Goal: Information Seeking & Learning: Learn about a topic

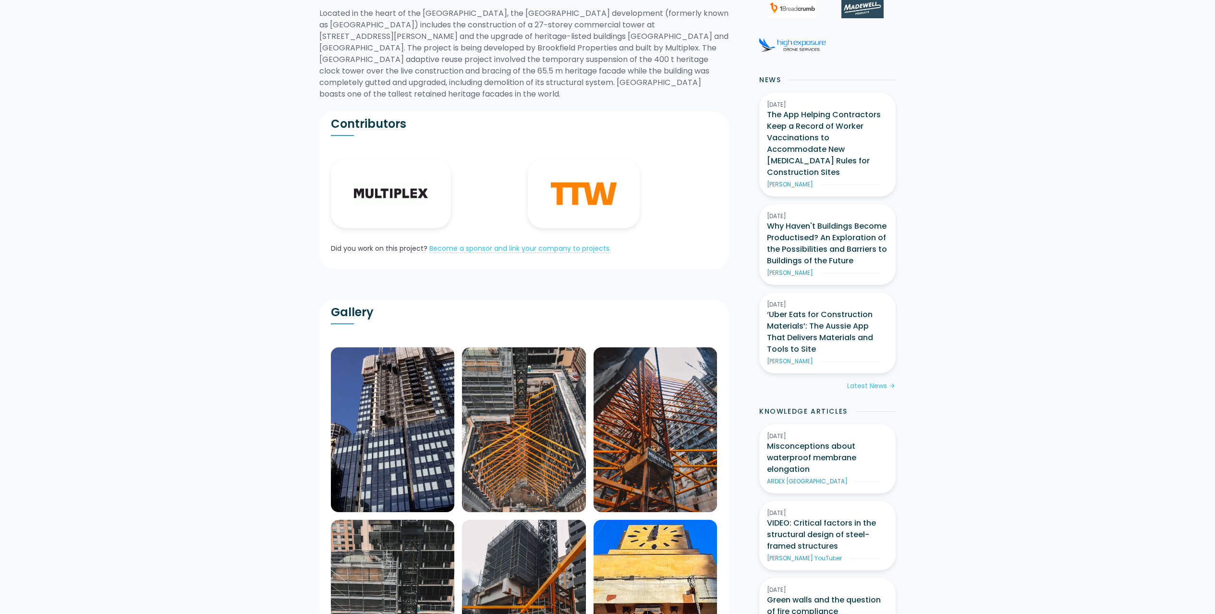
scroll to position [382, 0]
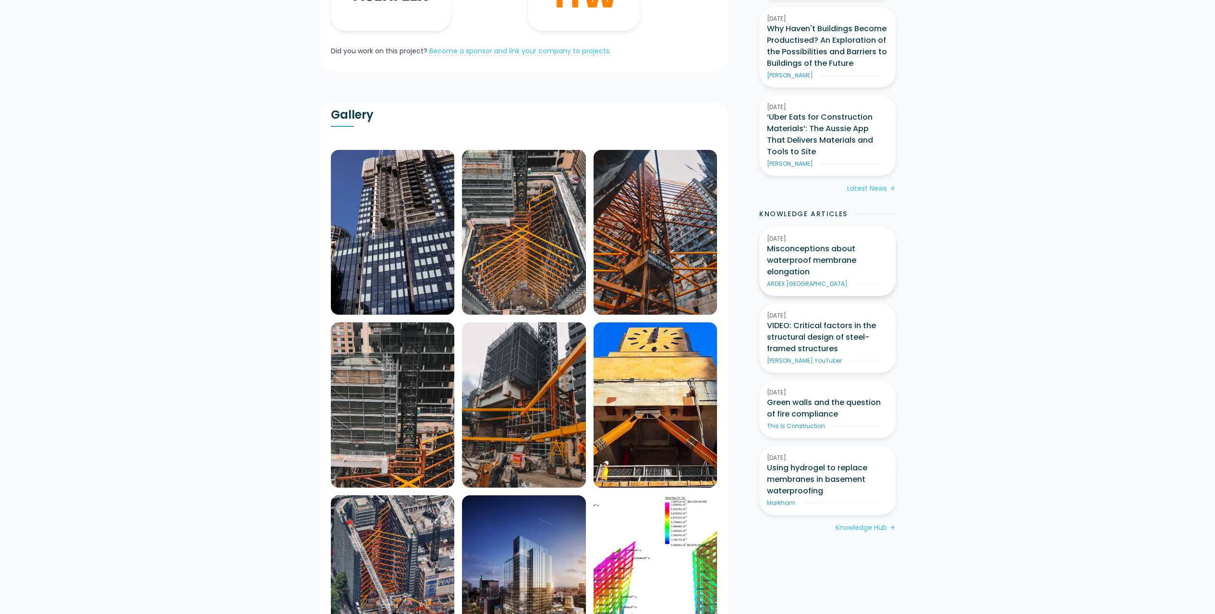
click at [810, 250] on h3 "Misconceptions about waterproof membrane elongation" at bounding box center [827, 260] width 121 height 35
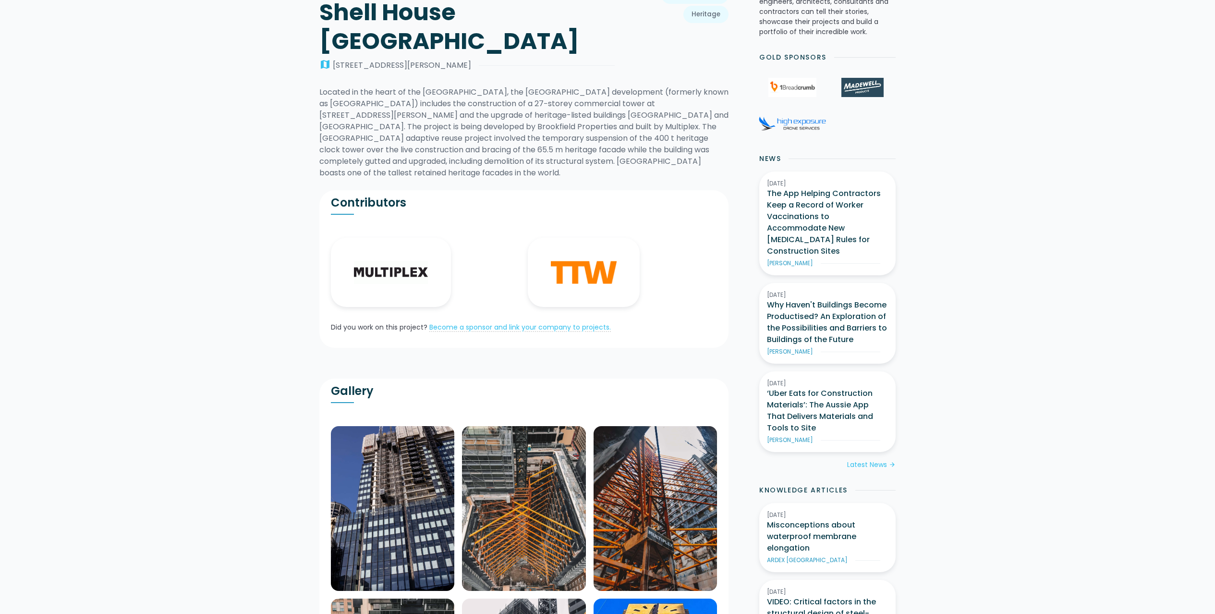
scroll to position [250, 0]
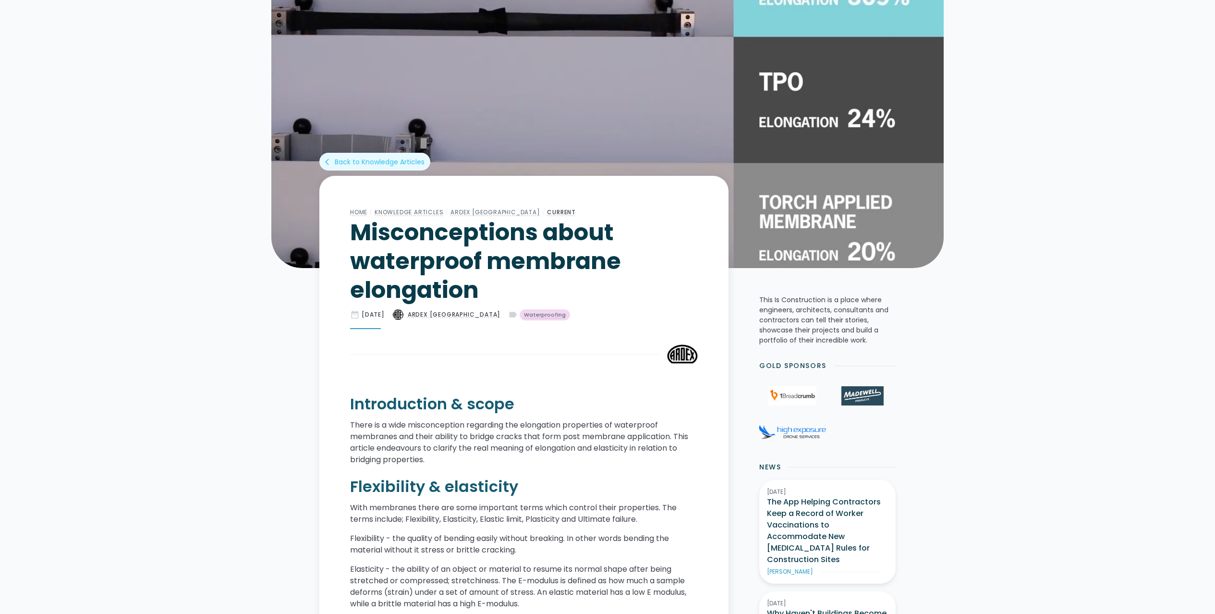
scroll to position [95, 0]
